Goal: Information Seeking & Learning: Learn about a topic

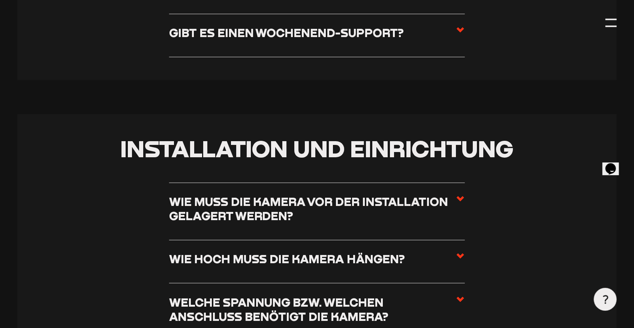
scroll to position [330, 0]
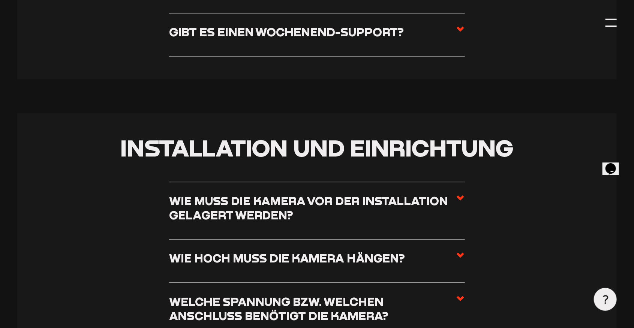
click at [460, 257] on use at bounding box center [459, 255] width 7 height 5
click at [0, 0] on input "Wie hoch muss die Kamera hängen?" at bounding box center [0, 0] width 0 height 0
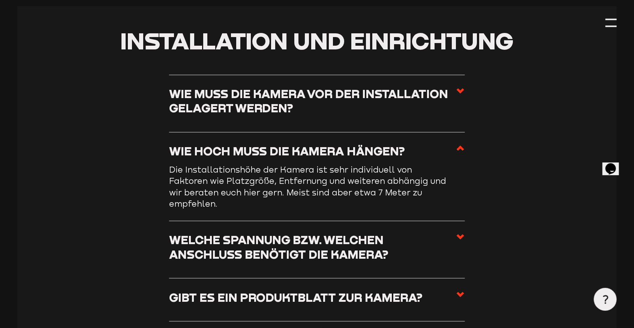
scroll to position [450, 0]
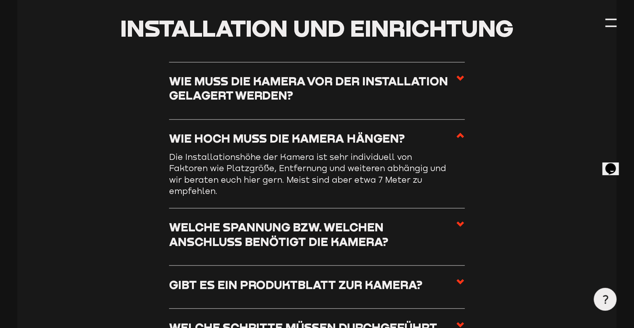
click at [458, 225] on icon at bounding box center [460, 224] width 9 height 9
click at [0, 0] on input "Welche Spannung bzw. welchen Anschluss benötigt die Kamera?" at bounding box center [0, 0] width 0 height 0
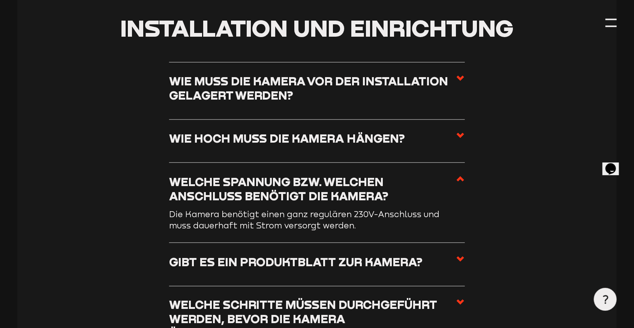
click at [462, 257] on use at bounding box center [459, 259] width 7 height 5
click at [0, 0] on input "Gibt es ein Produktblatt zur Kamera?" at bounding box center [0, 0] width 0 height 0
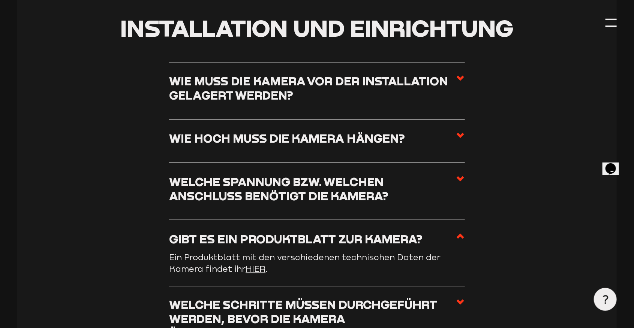
click at [263, 270] on link "HIER" at bounding box center [255, 269] width 20 height 10
click at [257, 268] on link "HIER" at bounding box center [255, 269] width 20 height 10
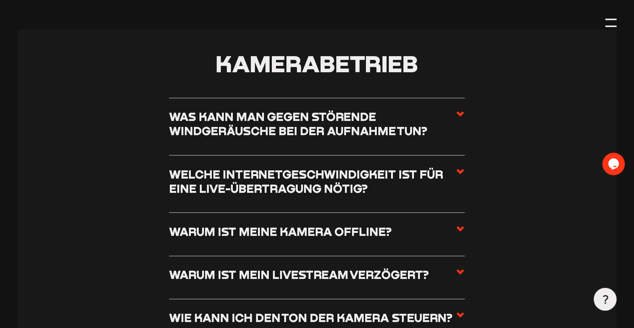
scroll to position [813, 0]
click at [460, 111] on icon at bounding box center [460, 113] width 9 height 9
click at [0, 0] on input "Was kann man gegen störende Windgeräusche bei der Aufnahme tun?" at bounding box center [0, 0] width 0 height 0
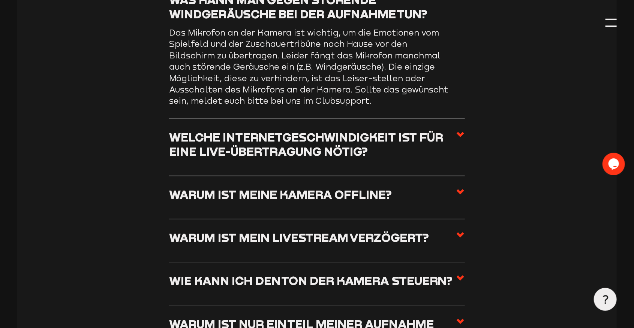
scroll to position [933, 0]
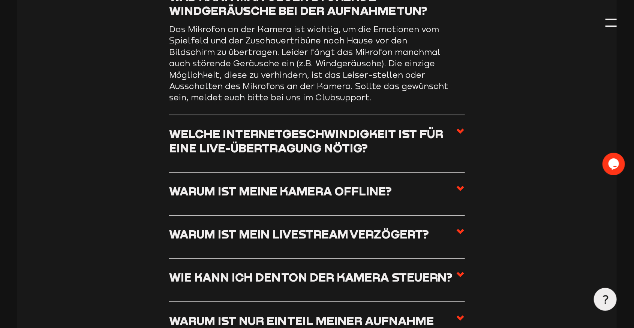
click at [458, 130] on use at bounding box center [459, 131] width 7 height 5
click at [0, 0] on input "Welche Internetgeschwindigkeit ist für eine Live-Übertragung nötig?" at bounding box center [0, 0] width 0 height 0
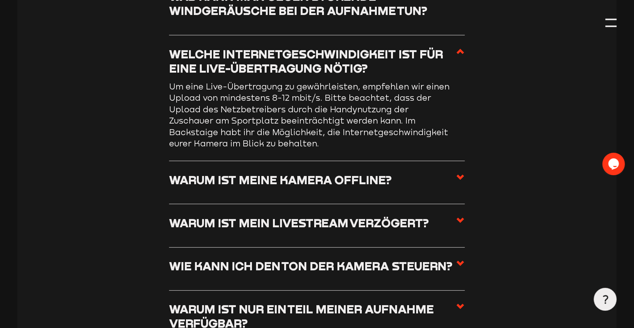
click at [461, 176] on use at bounding box center [459, 177] width 7 height 5
click at [0, 0] on input "Warum ist meine Kamera offline?" at bounding box center [0, 0] width 0 height 0
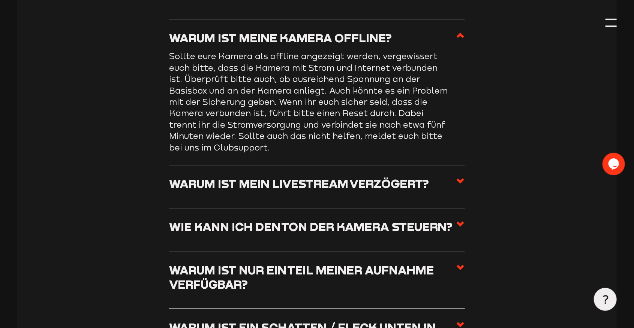
scroll to position [1029, 0]
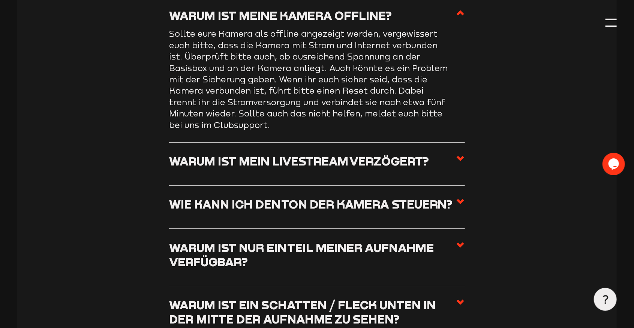
click at [460, 154] on icon at bounding box center [460, 158] width 9 height 9
click at [0, 0] on input "Warum ist mein Livestream verzögert?" at bounding box center [0, 0] width 0 height 0
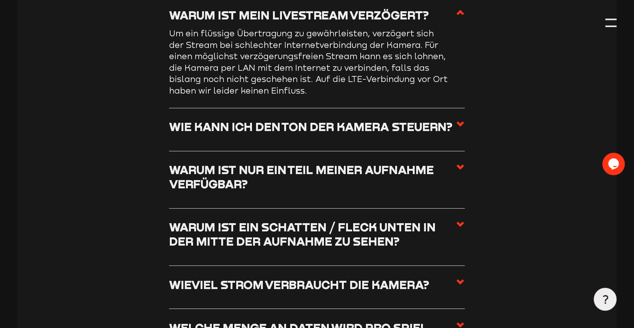
scroll to position [1077, 0]
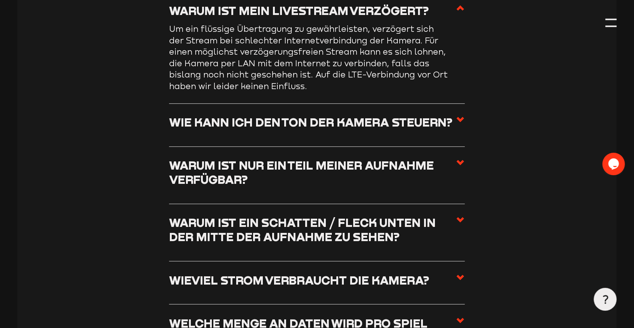
click at [460, 119] on use at bounding box center [459, 119] width 7 height 5
click at [0, 0] on input "Wie kann ich den Ton der Kamera steuern?" at bounding box center [0, 0] width 0 height 0
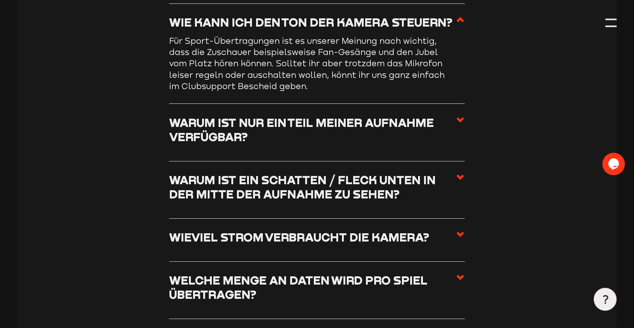
scroll to position [1125, 0]
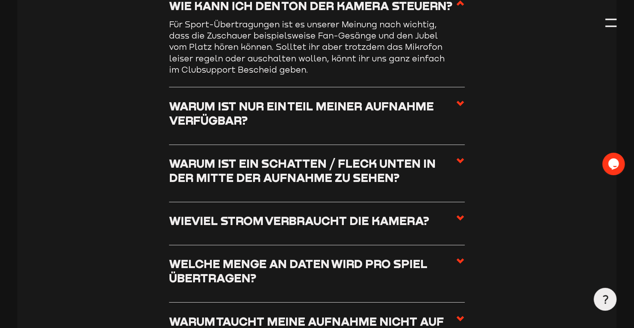
click at [459, 103] on icon at bounding box center [460, 103] width 9 height 9
click at [0, 0] on input "Warum ist nur ein Teil meiner Aufnahme verfügbar?" at bounding box center [0, 0] width 0 height 0
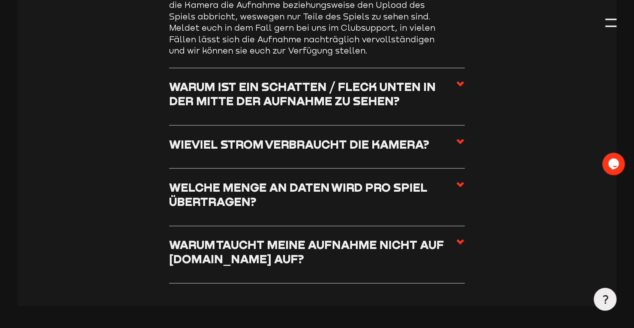
scroll to position [1221, 0]
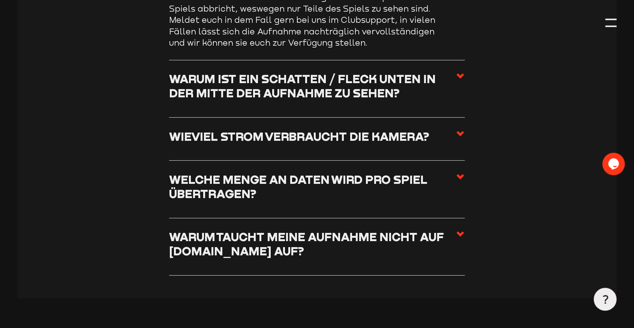
click at [461, 74] on use at bounding box center [459, 75] width 7 height 5
click at [0, 0] on input "Warum ist ein Schatten / Fleck unten in der Mitte der Aufnahme zu sehen?" at bounding box center [0, 0] width 0 height 0
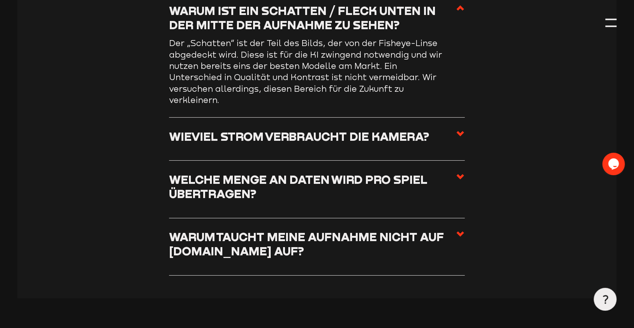
click at [461, 131] on use at bounding box center [459, 133] width 7 height 5
click at [0, 0] on input "Wieviel Strom verbraucht die Kamera?" at bounding box center [0, 0] width 0 height 0
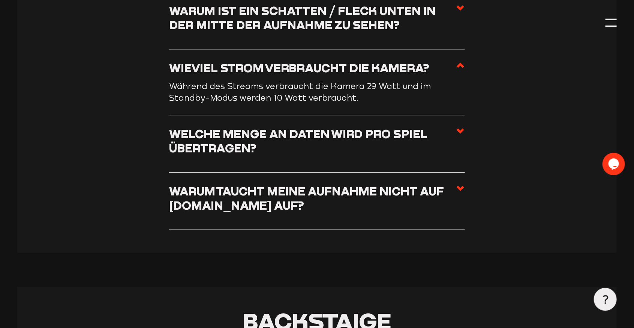
click at [459, 129] on use at bounding box center [459, 131] width 7 height 5
click at [0, 0] on input "Welche Menge an Daten wird pro Spiel übertragen?" at bounding box center [0, 0] width 0 height 0
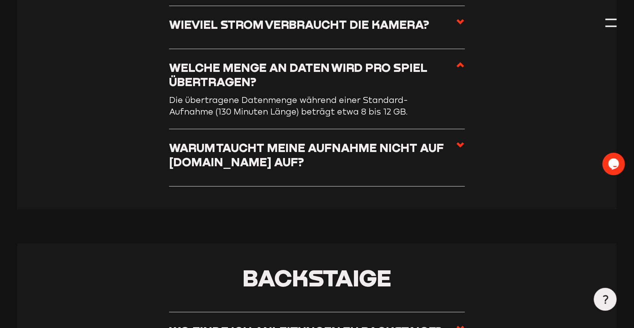
scroll to position [1269, 0]
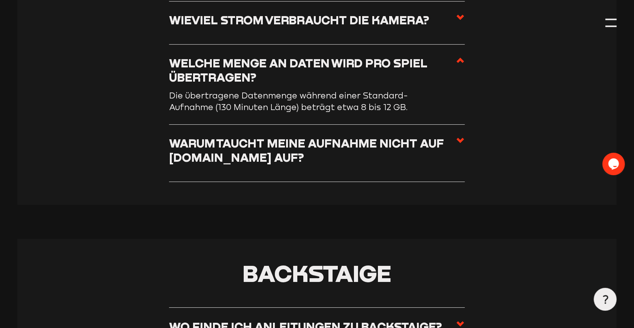
click at [461, 136] on icon at bounding box center [460, 140] width 9 height 9
click at [0, 0] on input "Warum taucht meine Aufnahme nicht auf [DOMAIN_NAME] auf?" at bounding box center [0, 0] width 0 height 0
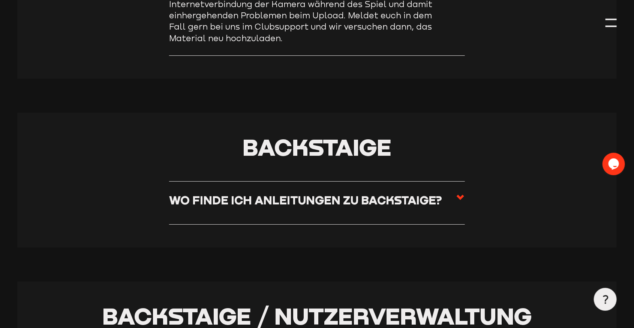
scroll to position [1464, 0]
click at [460, 194] on use at bounding box center [459, 196] width 7 height 5
click at [0, 0] on input "Wo finde ich Anleitungen zu Backstaige?" at bounding box center [0, 0] width 0 height 0
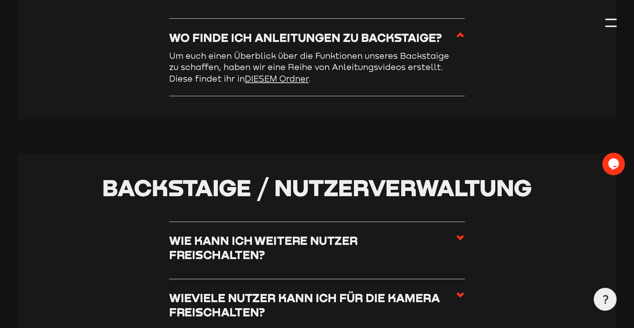
scroll to position [1597, 0]
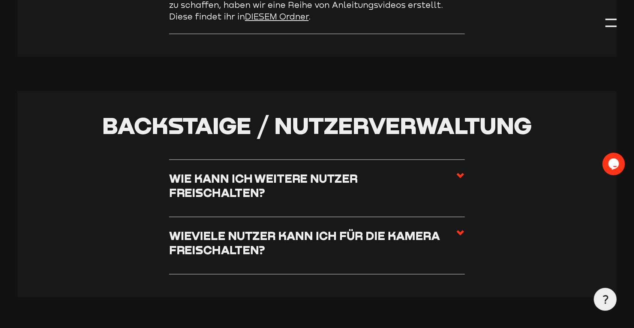
click at [458, 173] on use at bounding box center [459, 175] width 7 height 5
click at [0, 0] on input "Wie kann ich weitere Nutzer freischalten?" at bounding box center [0, 0] width 0 height 0
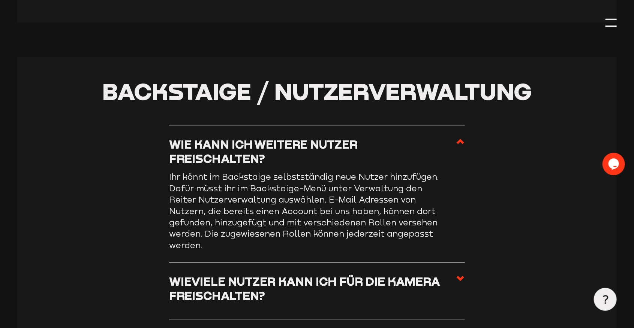
click at [460, 276] on use at bounding box center [459, 278] width 7 height 5
click at [0, 0] on input "Wieviele Nutzer kann ich für die Kamera freischalten?" at bounding box center [0, 0] width 0 height 0
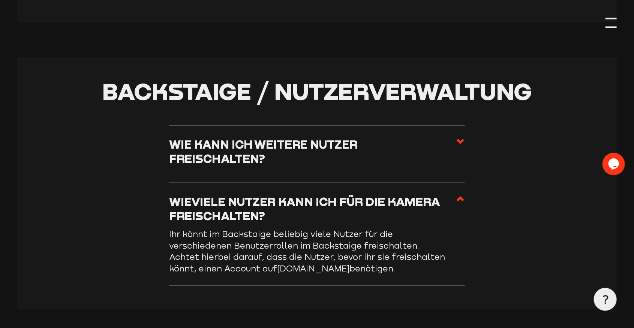
click at [612, 25] on div at bounding box center [610, 22] width 11 height 11
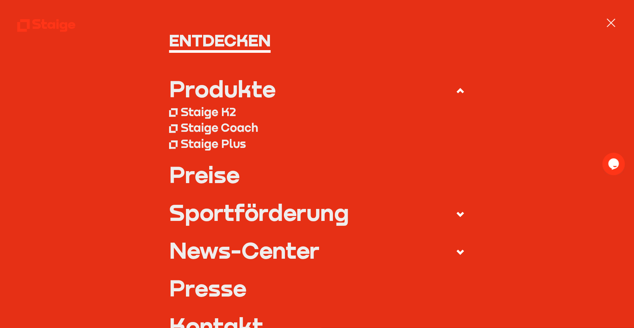
scroll to position [72, 0]
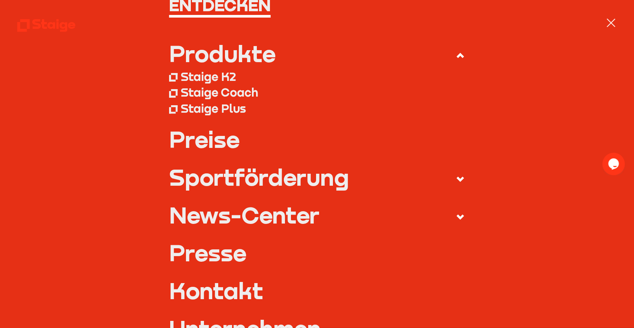
click at [218, 142] on link "Preise" at bounding box center [316, 139] width 295 height 23
